Goal: Task Accomplishment & Management: Use online tool/utility

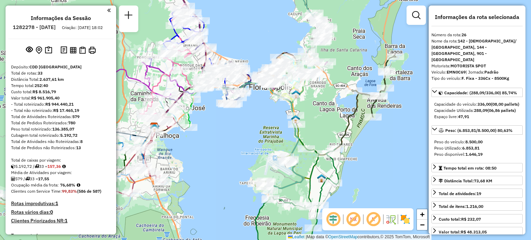
select select "**********"
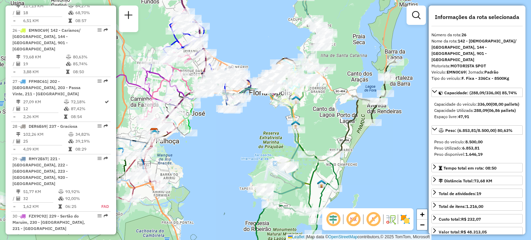
drag, startPoint x: 277, startPoint y: 22, endPoint x: 284, endPoint y: 150, distance: 128.5
click at [288, 155] on div "Rota 20 - Placa MHQ7B86 05034495 - 49.207.014 ANTONIO C Janela de atendimento G…" at bounding box center [265, 120] width 531 height 240
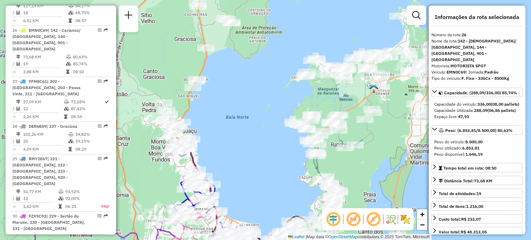
drag, startPoint x: 259, startPoint y: 131, endPoint x: 261, endPoint y: 155, distance: 24.2
click at [261, 159] on div "Janela de atendimento Grade de atendimento Capacidade Transportadoras Veículos …" at bounding box center [265, 120] width 531 height 240
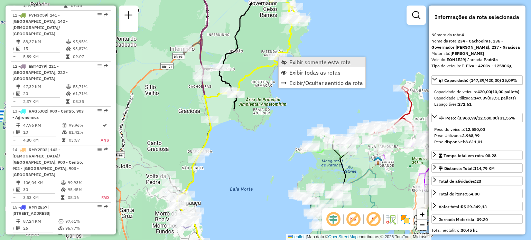
scroll to position [387, 0]
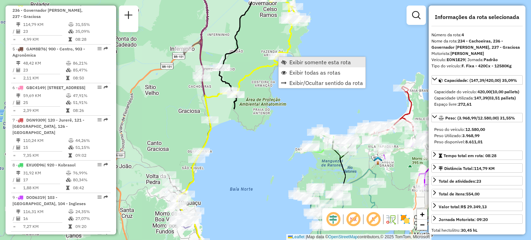
click at [288, 61] on link "Exibir somente esta rota" at bounding box center [322, 62] width 87 height 10
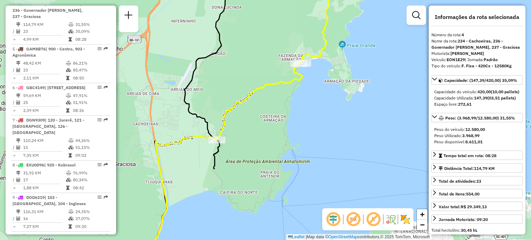
drag, startPoint x: 254, startPoint y: 80, endPoint x: 253, endPoint y: 166, distance: 86.5
click at [254, 164] on div "Janela de atendimento Grade de atendimento Capacidade Transportadoras Veículos …" at bounding box center [265, 120] width 531 height 240
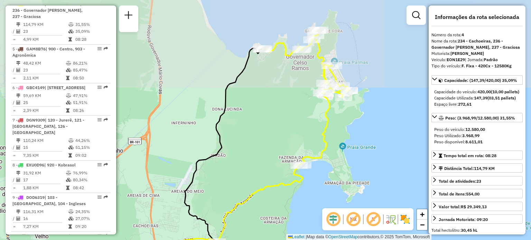
drag, startPoint x: 253, startPoint y: 116, endPoint x: 250, endPoint y: 152, distance: 36.0
click at [250, 152] on div "Janela de atendimento Grade de atendimento Capacidade Transportadoras Veículos …" at bounding box center [265, 120] width 531 height 240
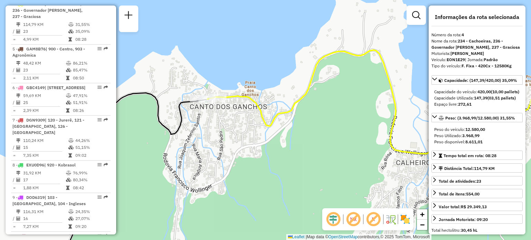
drag, startPoint x: 288, startPoint y: 102, endPoint x: 215, endPoint y: 88, distance: 74.3
click at [229, 93] on icon at bounding box center [370, 102] width 327 height 104
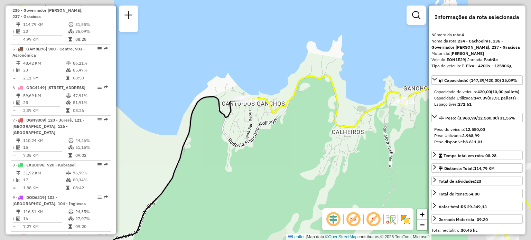
drag, startPoint x: 328, startPoint y: 117, endPoint x: 257, endPoint y: 95, distance: 73.9
click at [257, 95] on div "Janela de atendimento Grade de atendimento Capacidade Transportadoras Veículos …" at bounding box center [265, 120] width 531 height 240
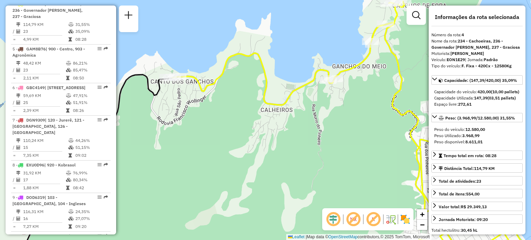
drag, startPoint x: 372, startPoint y: 87, endPoint x: 299, endPoint y: 105, distance: 75.2
click at [302, 103] on div "Rota 4 - Placa EON1E29 05018736 - ALAOR ARI GARCIA Janela de atendimento Grade …" at bounding box center [265, 120] width 531 height 240
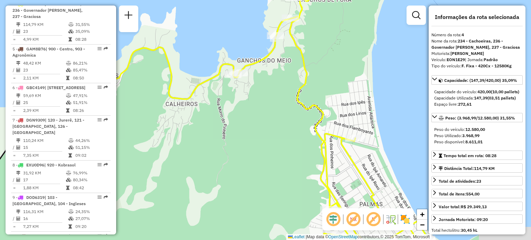
drag, startPoint x: 377, startPoint y: 112, endPoint x: 322, endPoint y: 48, distance: 84.3
click at [332, 50] on div "Janela de atendimento Grade de atendimento Capacidade Transportadoras Veículos …" at bounding box center [265, 120] width 531 height 240
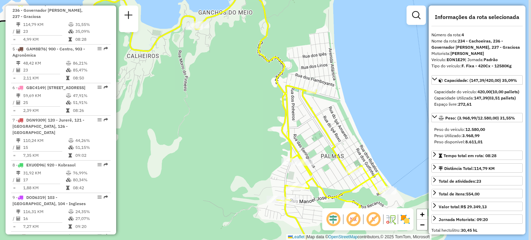
drag, startPoint x: 343, startPoint y: 126, endPoint x: 351, endPoint y: 73, distance: 53.2
click at [351, 80] on div "Janela de atendimento Grade de atendimento Capacidade Transportadoras Veículos …" at bounding box center [265, 120] width 531 height 240
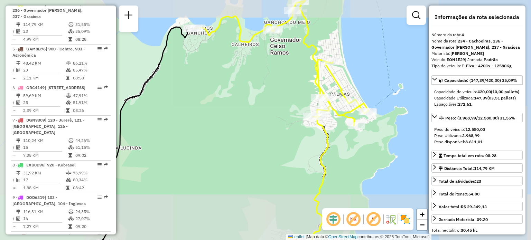
drag, startPoint x: 328, startPoint y: 157, endPoint x: 335, endPoint y: 71, distance: 86.4
click at [336, 74] on icon at bounding box center [281, 121] width 175 height 262
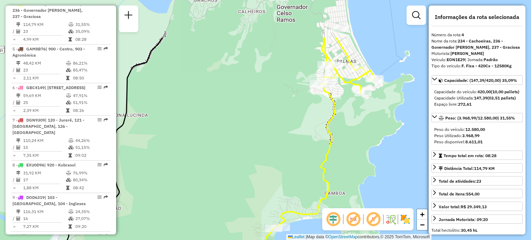
drag, startPoint x: 312, startPoint y: 147, endPoint x: 314, endPoint y: 133, distance: 14.3
click at [307, 209] on icon at bounding box center [251, 182] width 247 height 288
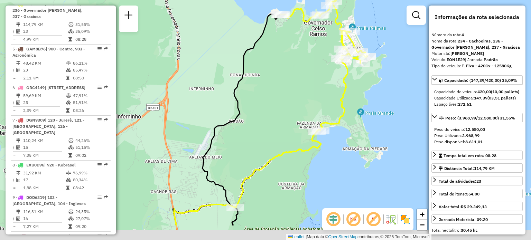
drag, startPoint x: 286, startPoint y: 133, endPoint x: 305, endPoint y: 87, distance: 49.9
click at [304, 90] on div "Janela de atendimento Grade de atendimento Capacidade Transportadoras Veículos …" at bounding box center [265, 120] width 531 height 240
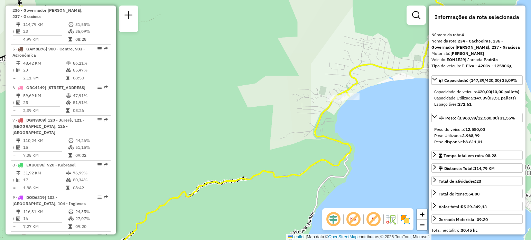
drag, startPoint x: 354, startPoint y: 110, endPoint x: 376, endPoint y: 69, distance: 46.6
click at [373, 77] on div "Rota 4 - Placa EON1E29 05033303 - LUANA MARCHI UTZIG Janela de atendimento Grad…" at bounding box center [265, 120] width 531 height 240
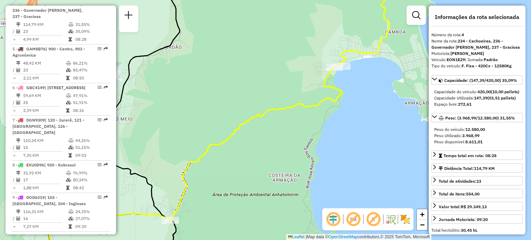
drag, startPoint x: 183, startPoint y: 179, endPoint x: 211, endPoint y: 156, distance: 37.1
click at [206, 160] on div "Janela de atendimento Grade de atendimento Capacidade Transportadoras Veículos …" at bounding box center [265, 120] width 531 height 240
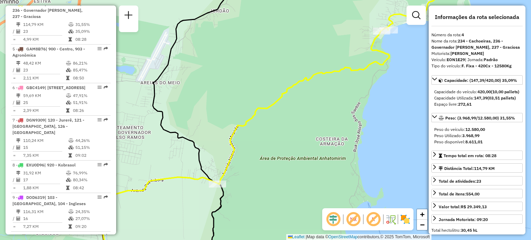
drag, startPoint x: 314, startPoint y: 104, endPoint x: 225, endPoint y: 203, distance: 132.7
click at [225, 203] on div "Rota 4 - Placa EON1E29 05038519 - JORGE LUIZ DINIZ CU Janela de atendimento Gra…" at bounding box center [265, 120] width 531 height 240
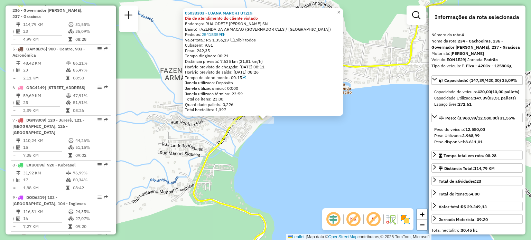
click at [298, 162] on div "05033303 - LUANA MARCHI UTZIG Dia de atendimento do cliente violado Endereço: R…" at bounding box center [265, 120] width 531 height 240
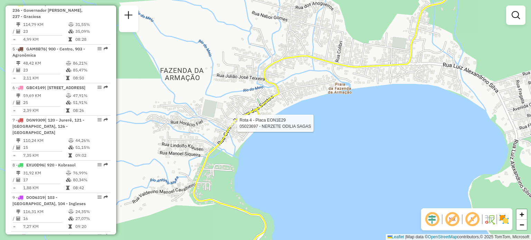
select select "**********"
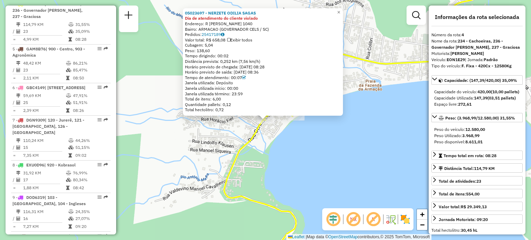
click at [308, 139] on div "05023697 - NERZETE ODILIA SAGAS Dia de atendimento do cliente violado Endereço:…" at bounding box center [265, 120] width 531 height 240
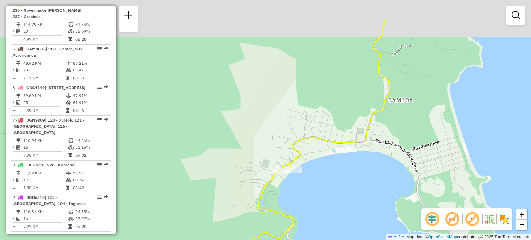
drag, startPoint x: 342, startPoint y: 82, endPoint x: 322, endPoint y: 168, distance: 88.2
click at [321, 170] on div "Janela de atendimento Grade de atendimento Capacidade Transportadoras Veículos …" at bounding box center [265, 120] width 531 height 240
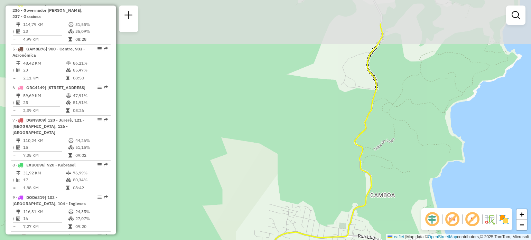
drag, startPoint x: 332, startPoint y: 147, endPoint x: 329, endPoint y: 177, distance: 29.5
click at [330, 175] on div "Janela de atendimento Grade de atendimento Capacidade Transportadoras Veículos …" at bounding box center [265, 120] width 531 height 240
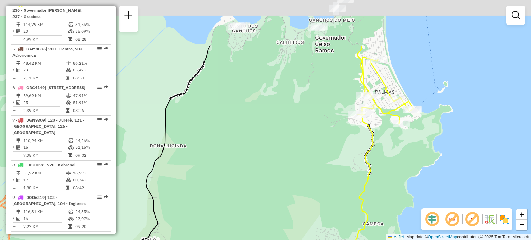
drag, startPoint x: 305, startPoint y: 79, endPoint x: 337, endPoint y: 192, distance: 118.2
click at [336, 192] on div "Janela de atendimento Grade de atendimento Capacidade Transportadoras Veículos …" at bounding box center [265, 120] width 531 height 240
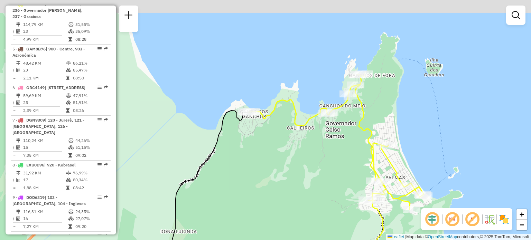
drag, startPoint x: 331, startPoint y: 123, endPoint x: 335, endPoint y: 176, distance: 53.0
click at [335, 176] on div "Janela de atendimento Grade de atendimento Capacidade Transportadoras Veículos …" at bounding box center [265, 120] width 531 height 240
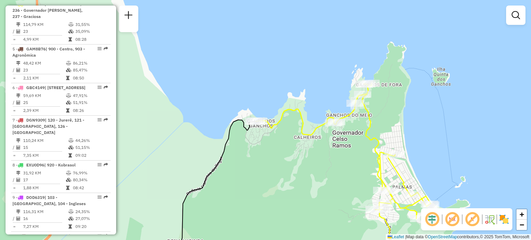
drag, startPoint x: 358, startPoint y: 138, endPoint x: 361, endPoint y: 119, distance: 19.7
click at [361, 119] on div "Janela de atendimento Grade de atendimento Capacidade Transportadoras Veículos …" at bounding box center [265, 120] width 531 height 240
